Goal: Task Accomplishment & Management: Manage account settings

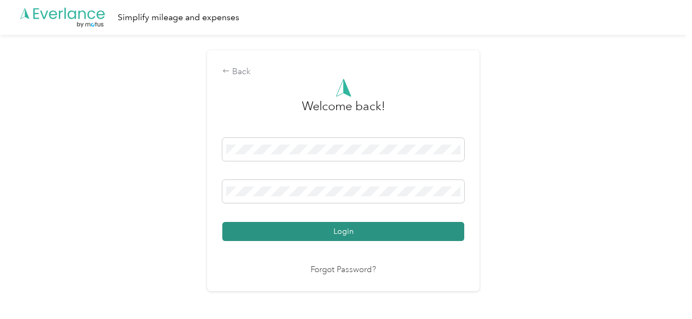
click at [258, 229] on button "Login" at bounding box center [343, 231] width 242 height 19
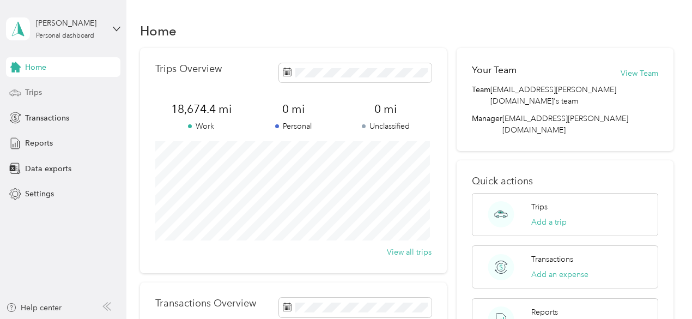
click at [37, 94] on span "Trips" at bounding box center [33, 92] width 17 height 11
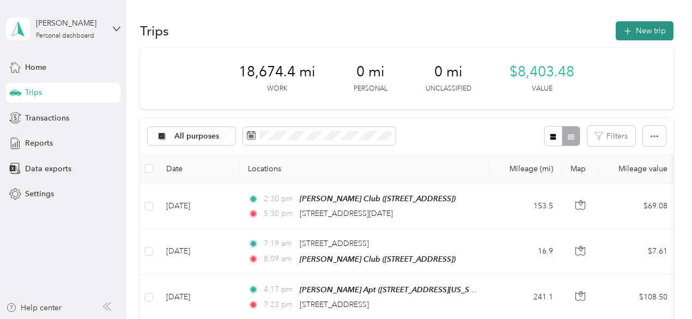
click at [634, 28] on button "New trip" at bounding box center [645, 30] width 58 height 19
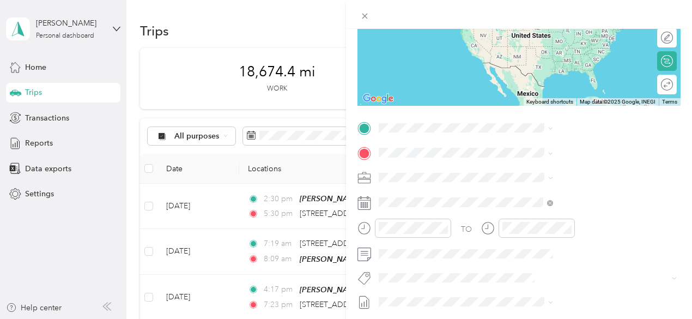
scroll to position [163, 0]
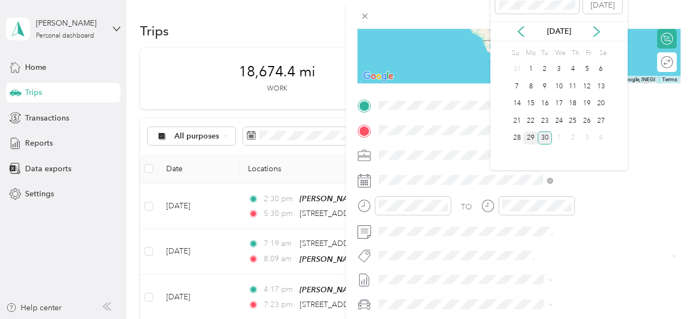
click at [531, 140] on div "29" at bounding box center [531, 138] width 14 height 14
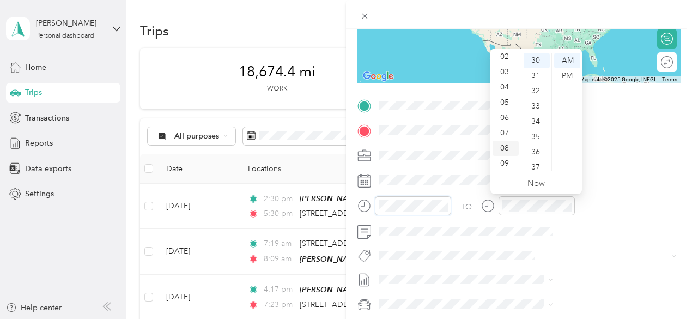
scroll to position [11, 0]
click at [504, 80] on div "02" at bounding box center [506, 79] width 26 height 15
click at [538, 82] on div "14" at bounding box center [537, 88] width 26 height 15
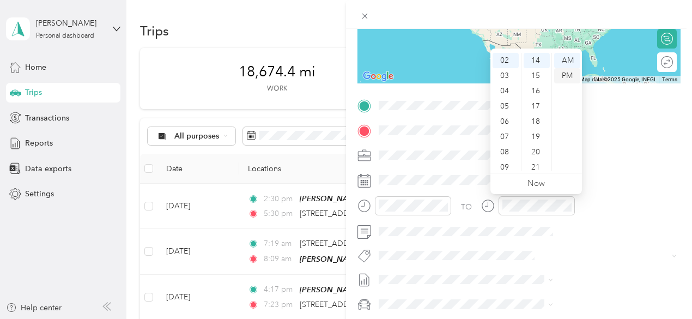
click at [567, 77] on div "PM" at bounding box center [567, 75] width 26 height 15
click at [469, 137] on form "New Trip Save This trip cannot be edited because it is either under review, app…" at bounding box center [519, 116] width 346 height 487
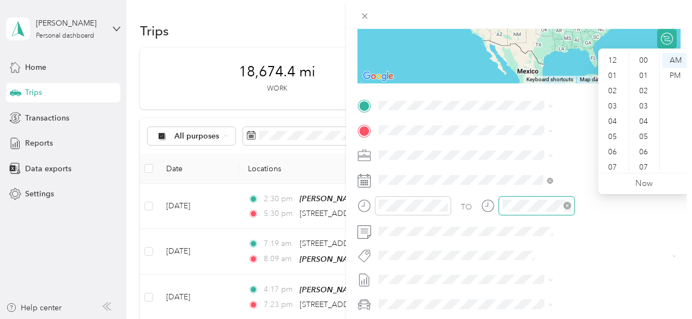
scroll to position [65, 0]
click at [612, 74] on div "05" at bounding box center [613, 71] width 26 height 15
click at [640, 84] on div "32" at bounding box center [644, 90] width 26 height 15
click at [674, 73] on div "PM" at bounding box center [675, 75] width 26 height 15
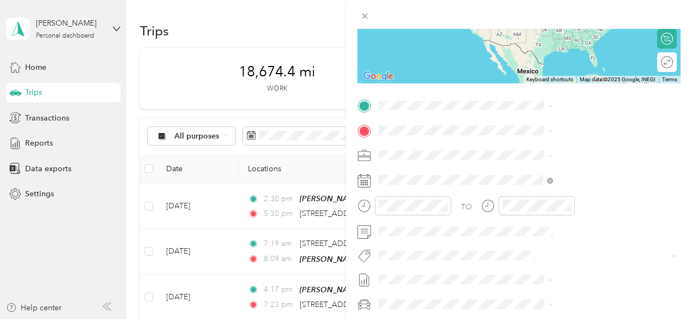
click at [466, 167] on form "New Trip Save This trip cannot be edited because it is either under review, app…" at bounding box center [519, 116] width 346 height 487
click at [567, 162] on div "[PERSON_NAME] Apt [STREET_ADDRESS][US_STATE]" at bounding box center [568, 153] width 109 height 23
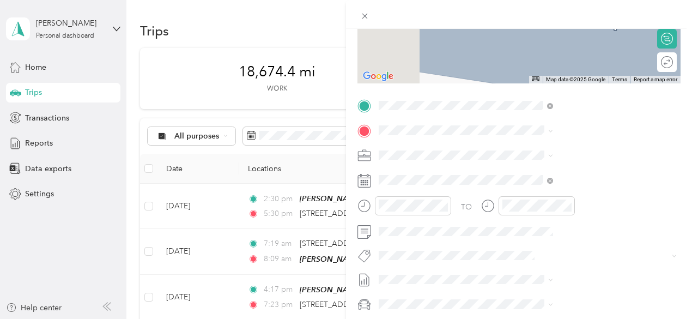
click at [531, 181] on div "TEAM [PERSON_NAME] Club [STREET_ADDRESS][PERSON_NAME]" at bounding box center [579, 179] width 130 height 27
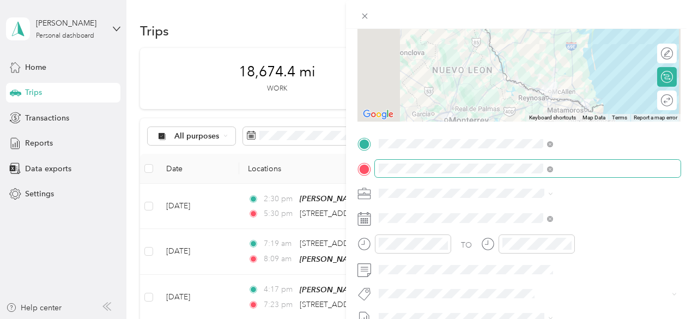
scroll to position [109, 0]
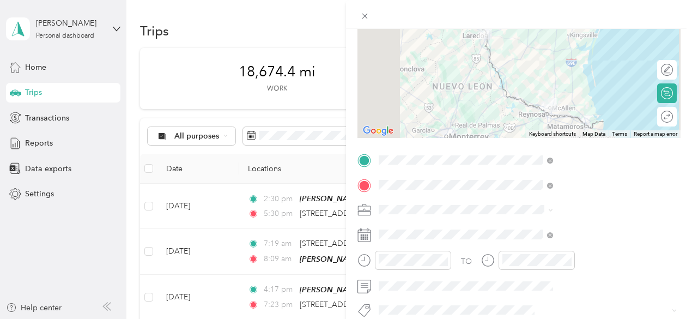
click at [566, 95] on div at bounding box center [518, 70] width 323 height 136
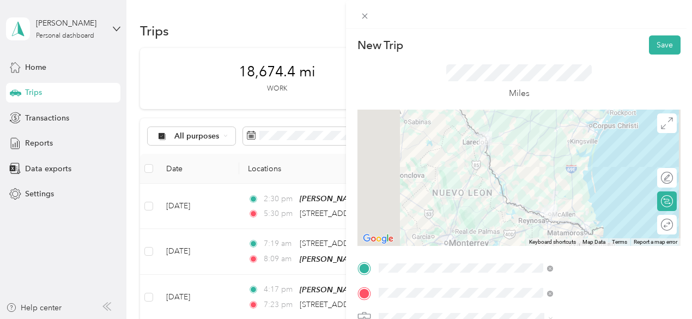
scroll to position [0, 0]
click at [655, 46] on button "Save" at bounding box center [665, 46] width 32 height 19
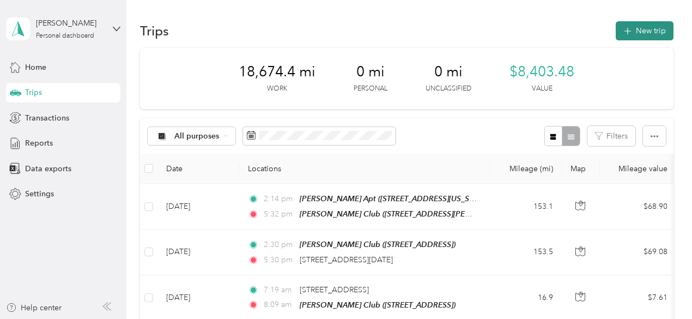
click at [644, 33] on button "New trip" at bounding box center [645, 30] width 58 height 19
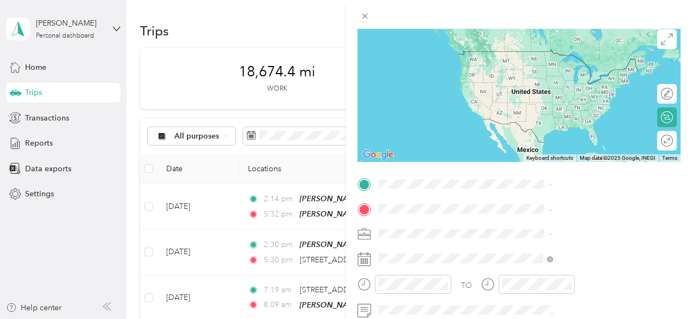
scroll to position [109, 0]
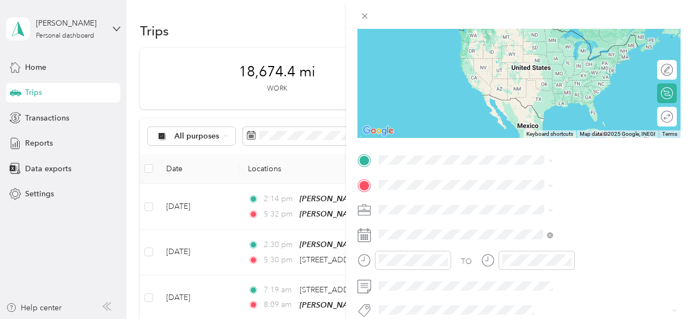
click at [551, 51] on div "TEAM [PERSON_NAME] Club [STREET_ADDRESS][PERSON_NAME]" at bounding box center [579, 37] width 130 height 27
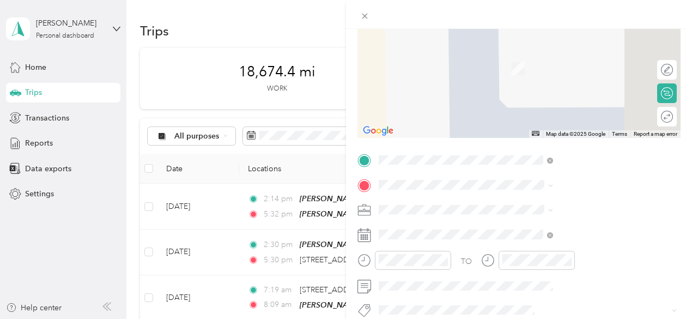
click at [524, 230] on div "[PERSON_NAME] Apt [STREET_ADDRESS][US_STATE]" at bounding box center [568, 233] width 109 height 23
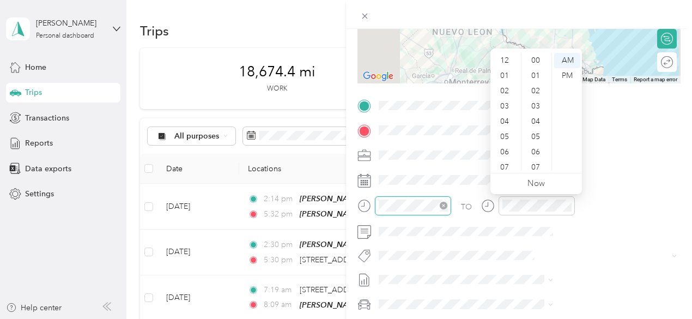
scroll to position [65, 0]
click at [506, 58] on div "04" at bounding box center [506, 55] width 26 height 15
click at [533, 52] on div "12 01 02 03 04 05 06 07 08 09 10 11 00 01 02 03 04 05 06 07 08 09 10 11 12 13 1…" at bounding box center [536, 112] width 92 height 122
click at [534, 59] on div "00" at bounding box center [537, 60] width 26 height 15
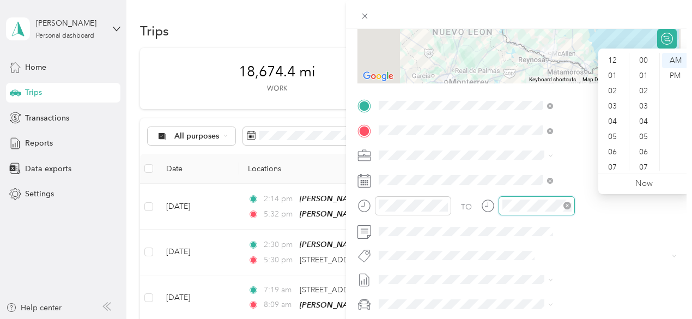
scroll to position [65, 0]
click at [609, 103] on div "07" at bounding box center [613, 101] width 26 height 15
click at [643, 62] on div "00" at bounding box center [644, 60] width 26 height 15
click at [467, 198] on form "New Trip Save This trip cannot be edited because it is either under review, app…" at bounding box center [519, 116] width 346 height 487
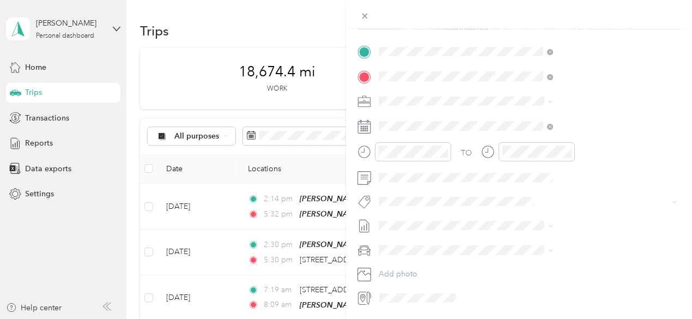
scroll to position [54, 0]
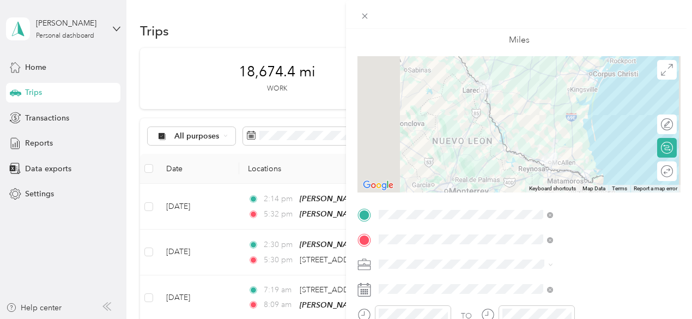
click at [565, 151] on div at bounding box center [518, 124] width 323 height 136
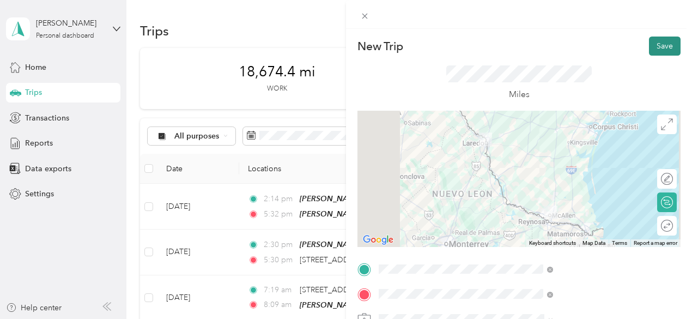
click at [654, 46] on button "Save" at bounding box center [665, 46] width 32 height 19
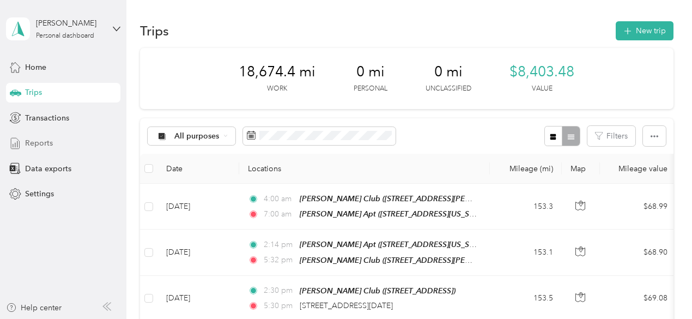
click at [46, 145] on span "Reports" at bounding box center [39, 142] width 28 height 11
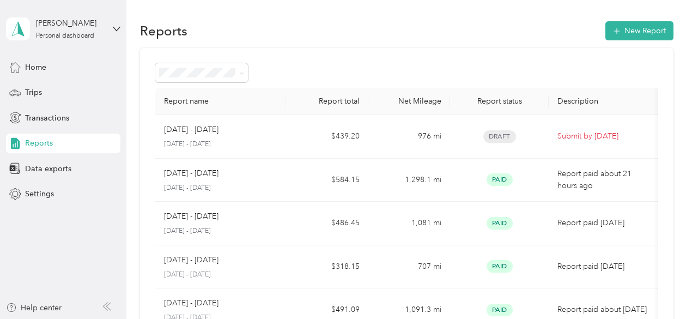
click at [251, 22] on div "Reports New Report" at bounding box center [406, 30] width 533 height 23
